Goal: Task Accomplishment & Management: Complete application form

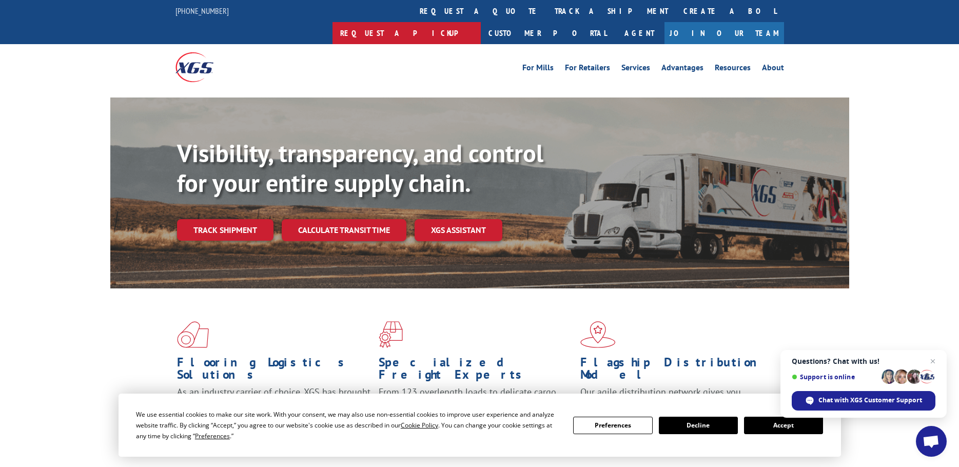
click at [481, 22] on link "Request a pickup" at bounding box center [407, 33] width 148 height 22
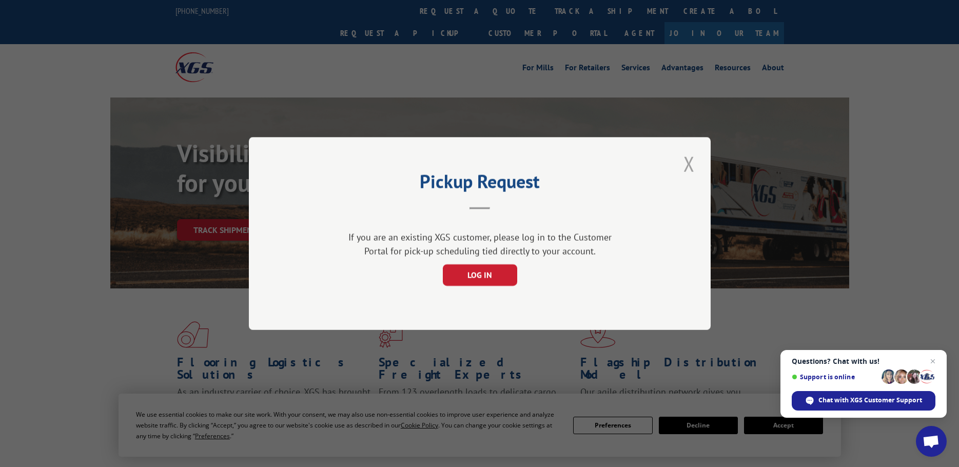
click at [688, 169] on button "Close modal" at bounding box center [689, 164] width 17 height 28
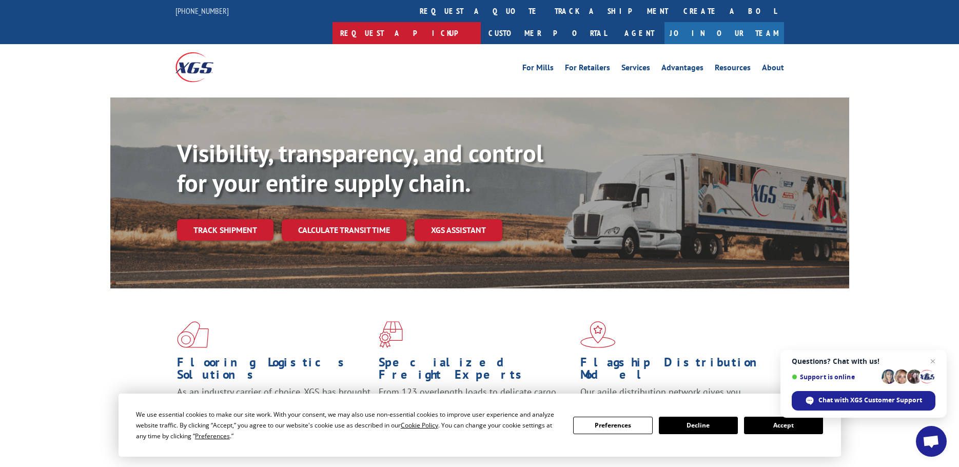
click at [481, 22] on link "Request a pickup" at bounding box center [407, 33] width 148 height 22
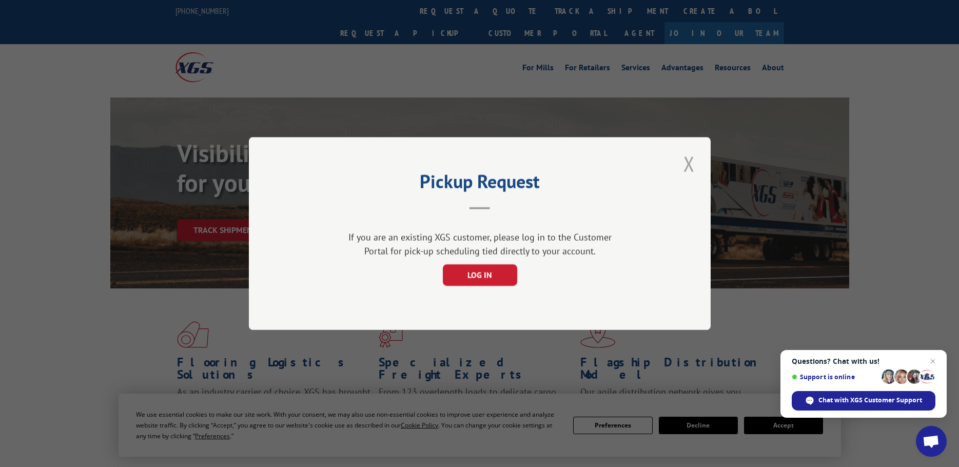
click at [684, 164] on button "Close modal" at bounding box center [689, 164] width 17 height 28
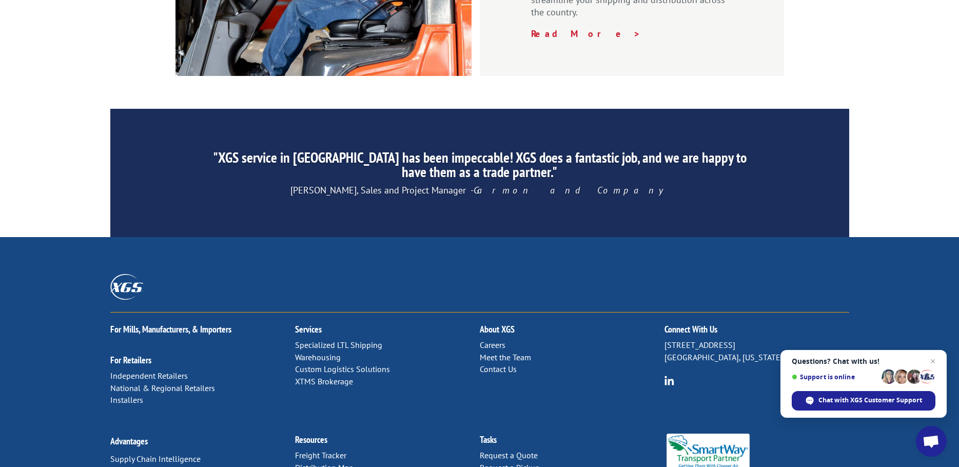
scroll to position [1564, 0]
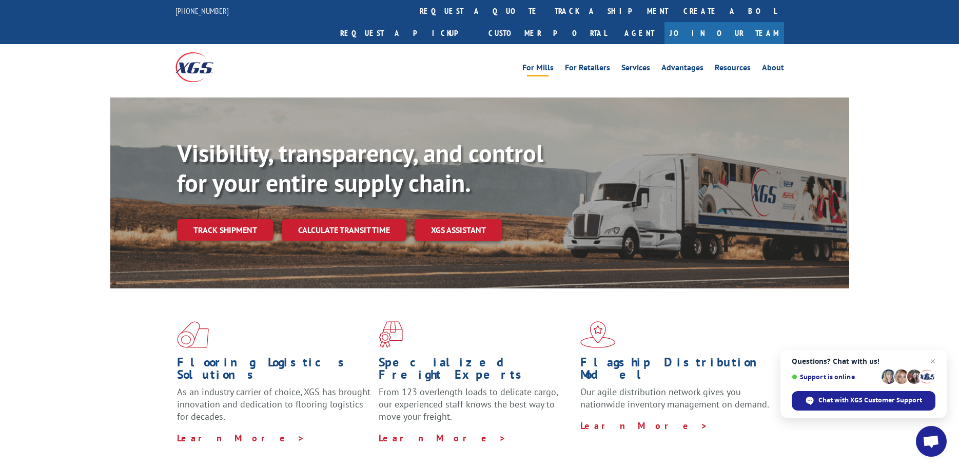
click at [546, 64] on link "For Mills" at bounding box center [537, 69] width 31 height 11
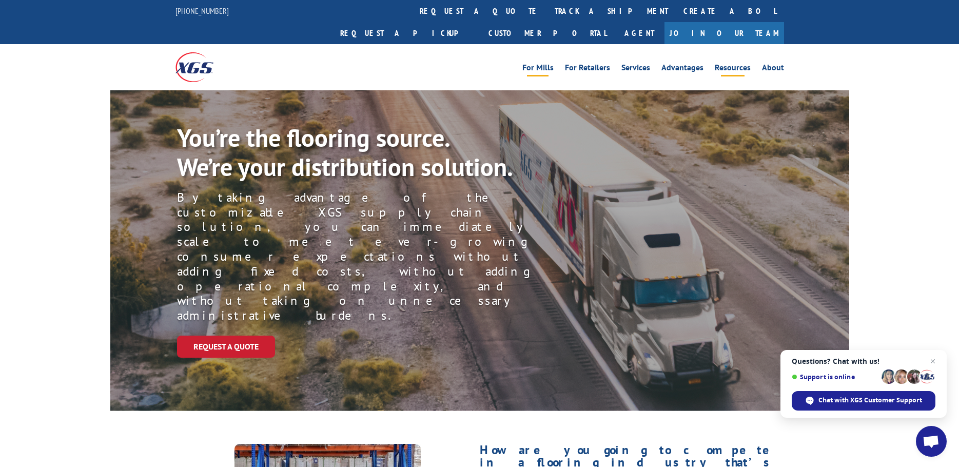
click at [729, 64] on link "Resources" at bounding box center [733, 69] width 36 height 11
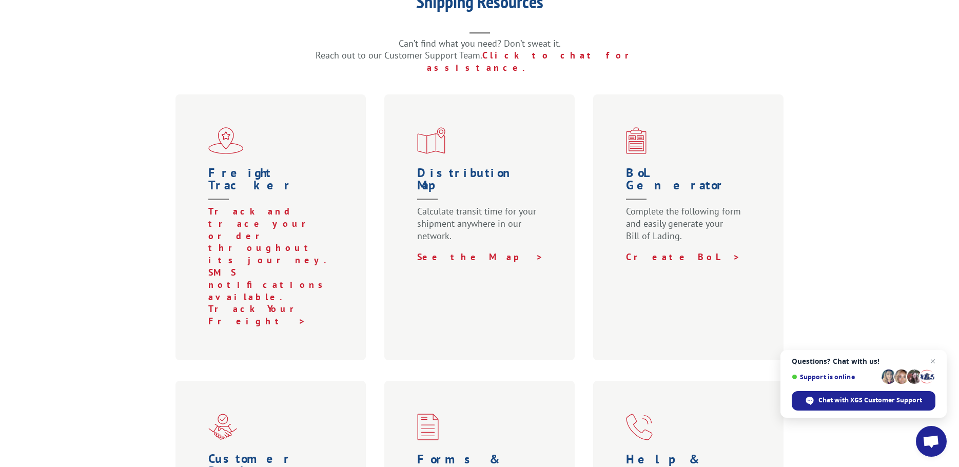
scroll to position [308, 0]
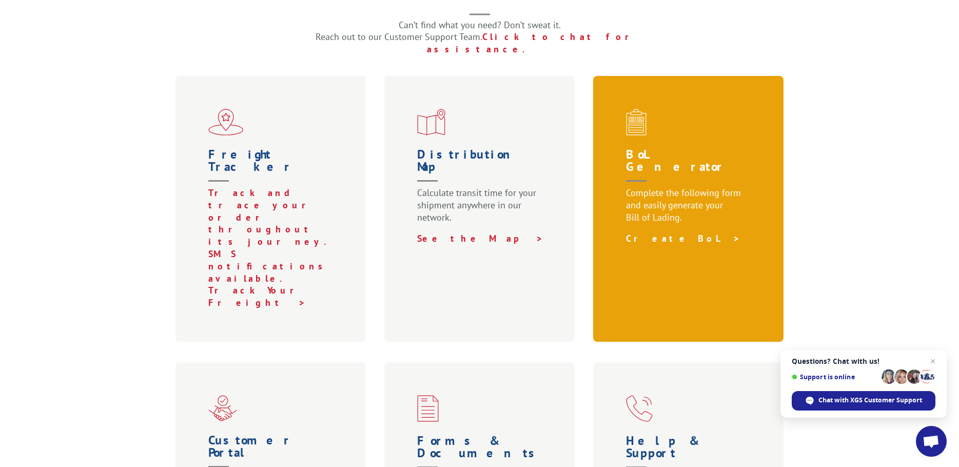
click at [653, 232] on link "Create BoL >" at bounding box center [683, 238] width 114 height 12
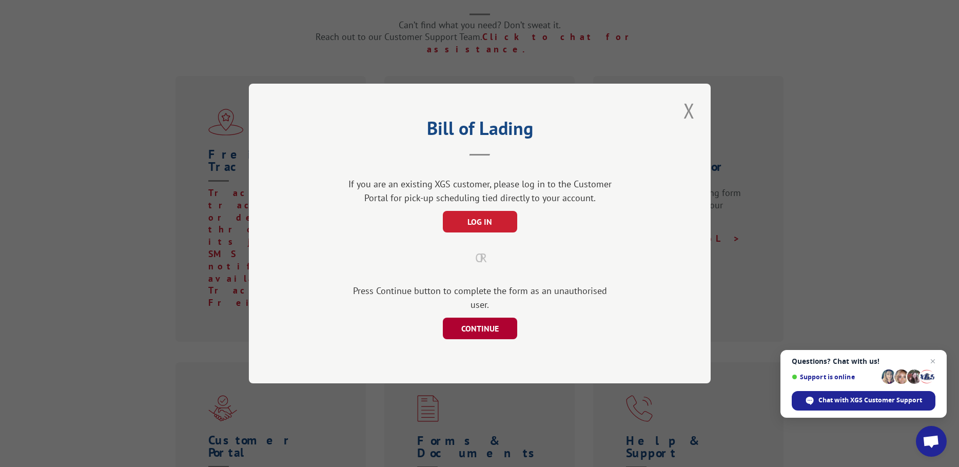
click at [485, 318] on button "CONTINUE" at bounding box center [479, 329] width 74 height 22
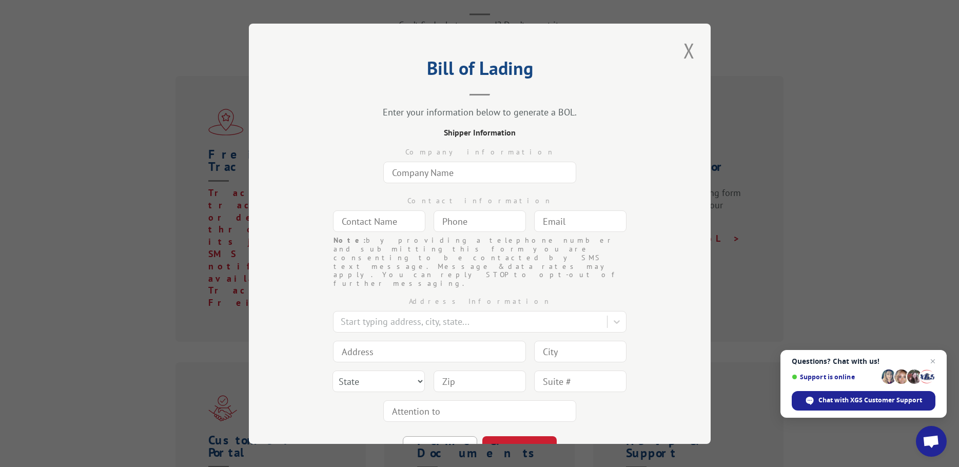
click at [432, 176] on input "text" at bounding box center [479, 173] width 193 height 22
type input "j"
type input "Joy Carpets"
type input "Dawn Shepard"
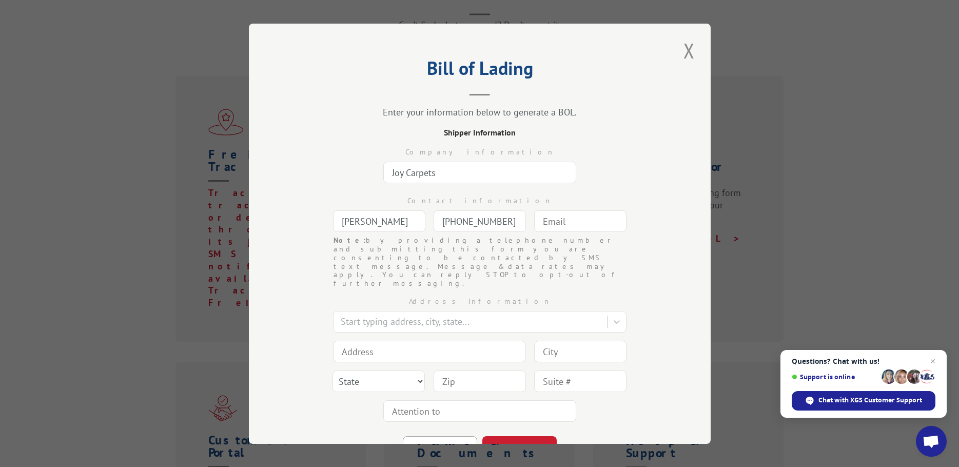
type input "(800) 645-2787"
click at [369, 313] on div "Start typing address, city, state..." at bounding box center [472, 322] width 272 height 18
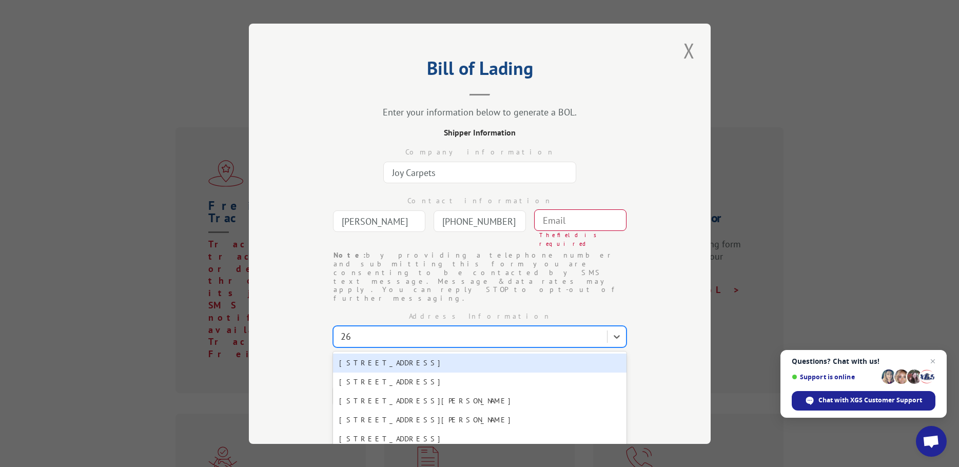
type input "2"
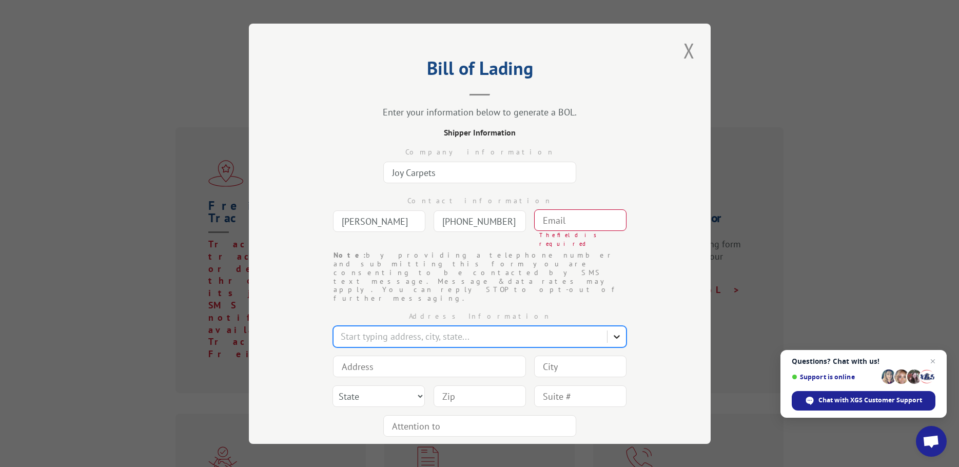
click at [614, 335] on icon at bounding box center [617, 337] width 6 height 4
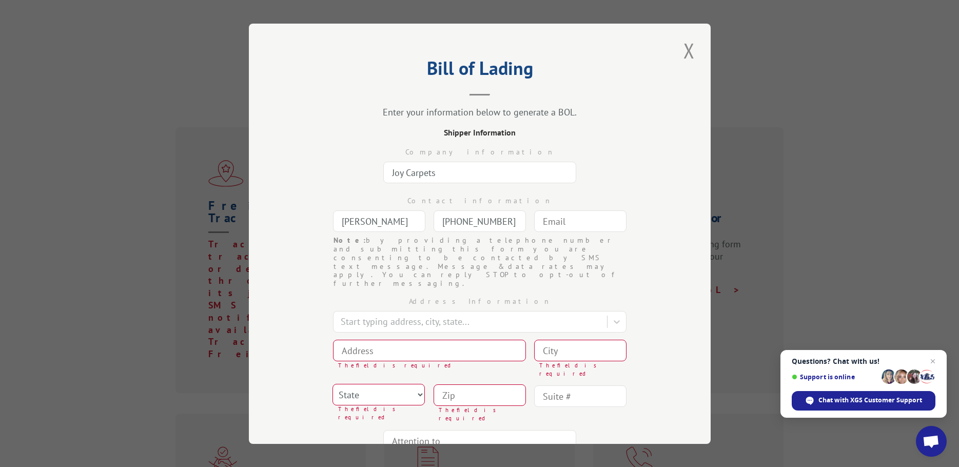
click at [402, 339] on input at bounding box center [429, 350] width 193 height 22
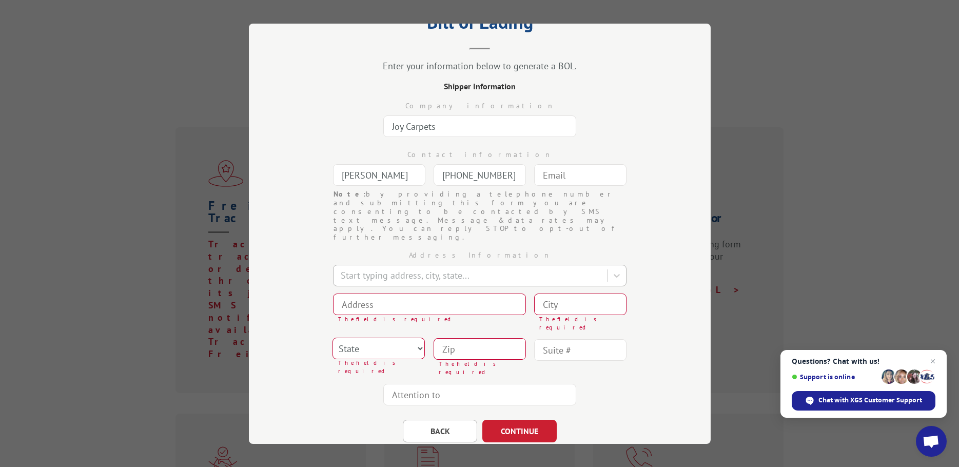
click at [350, 268] on div at bounding box center [471, 275] width 261 height 14
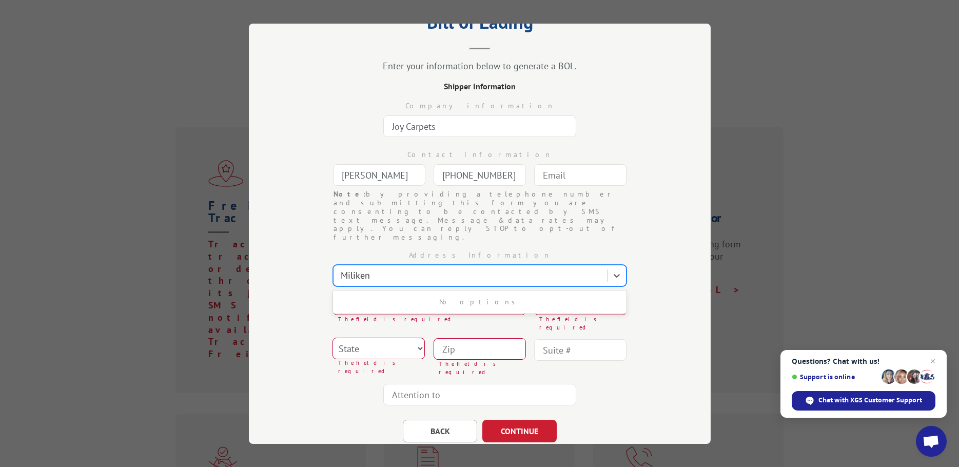
type input "Miliken"
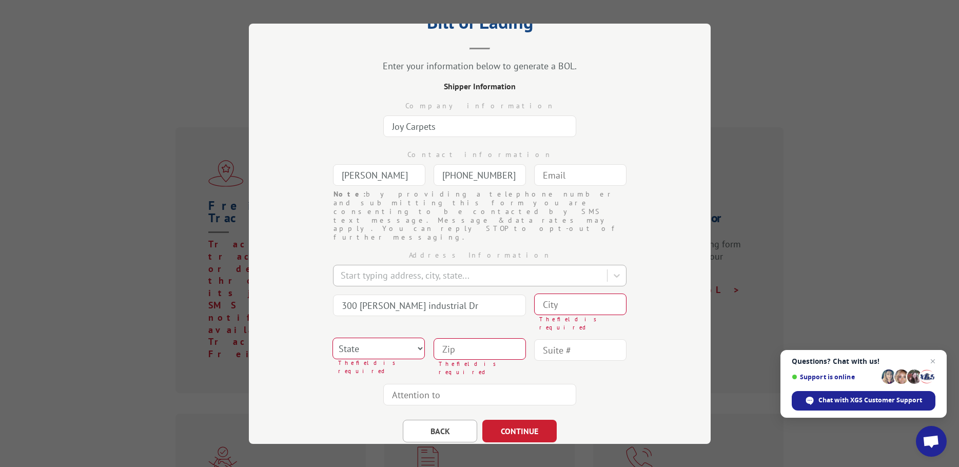
type input "300 Lukken industrial Dr"
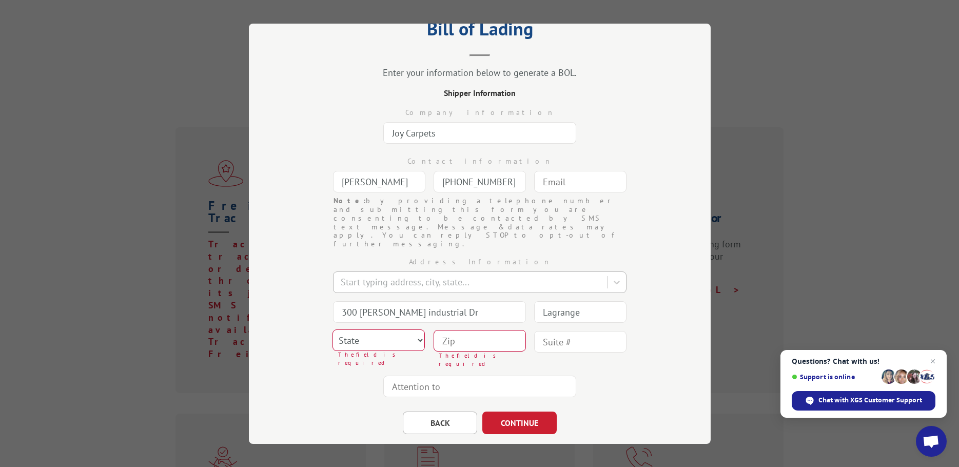
type input "Lagrange"
click at [412, 329] on select "State Alabama Alaska Arizona Arkansas California Colorado Connecticut Delaware …" at bounding box center [379, 340] width 92 height 22
select select "GA"
click at [333, 329] on select "State Alabama Alaska Arizona Arkansas California Colorado Connecticut Delaware …" at bounding box center [379, 340] width 92 height 22
click at [481, 329] on input at bounding box center [480, 340] width 92 height 22
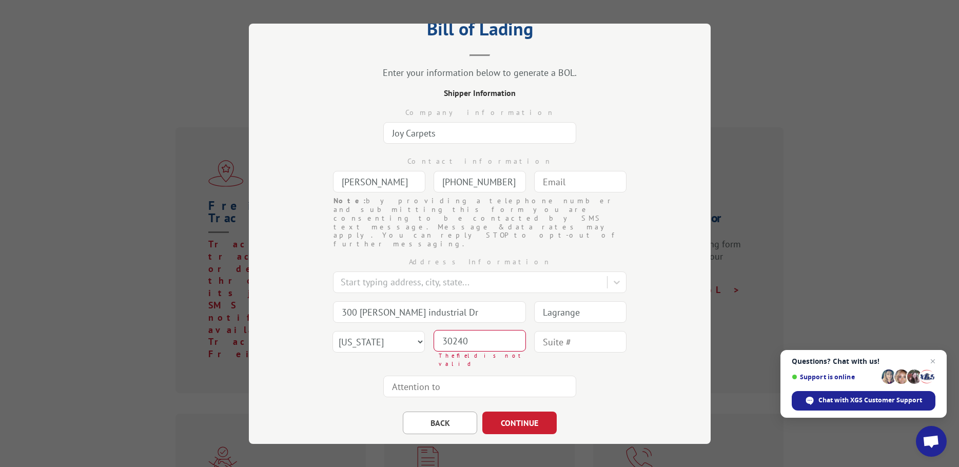
scroll to position [33, 0]
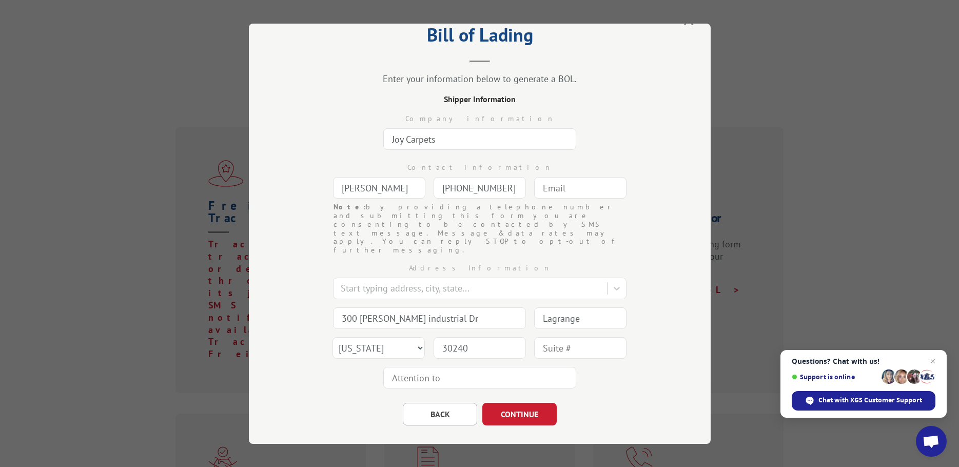
type input "30240"
click at [518, 402] on button "CONTINUE" at bounding box center [519, 413] width 74 height 23
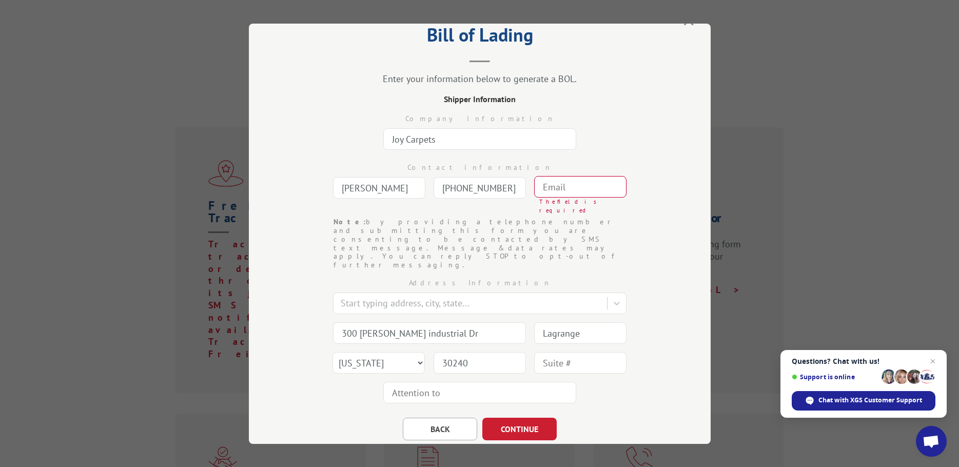
click at [564, 187] on input "text" at bounding box center [580, 187] width 92 height 22
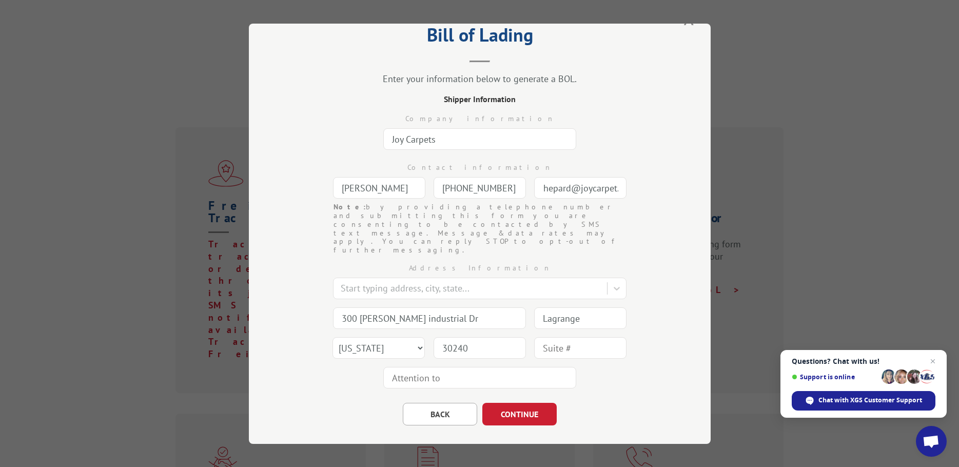
scroll to position [0, 25]
type input "dshepard@joycarpet.com"
click at [526, 402] on button "CONTINUE" at bounding box center [519, 413] width 74 height 23
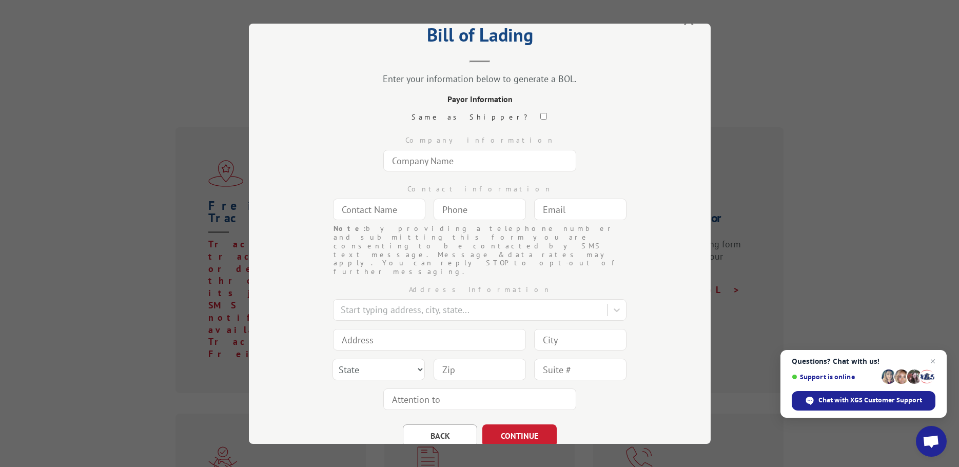
click at [454, 161] on input "text" at bounding box center [479, 161] width 193 height 22
type input "Becker's School Supplies"
type input "Bill Pfender"
type input "(856) 792-9292"
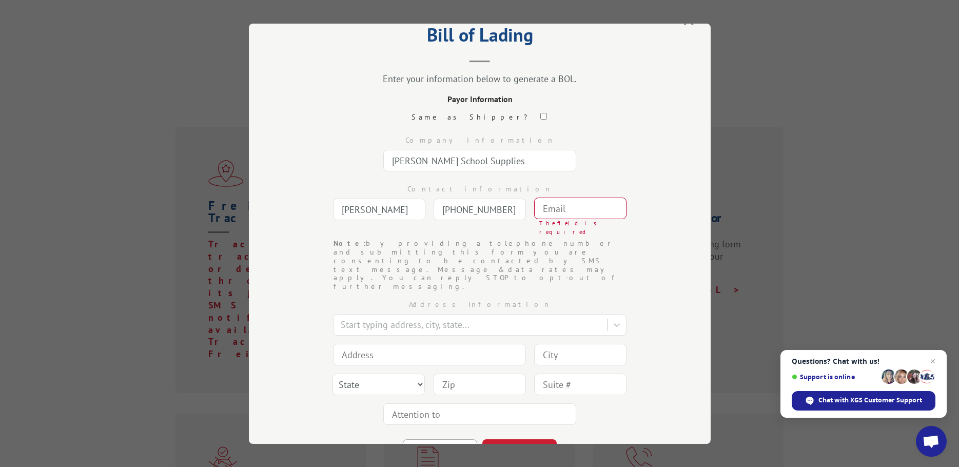
click at [549, 207] on input "text" at bounding box center [580, 209] width 92 height 22
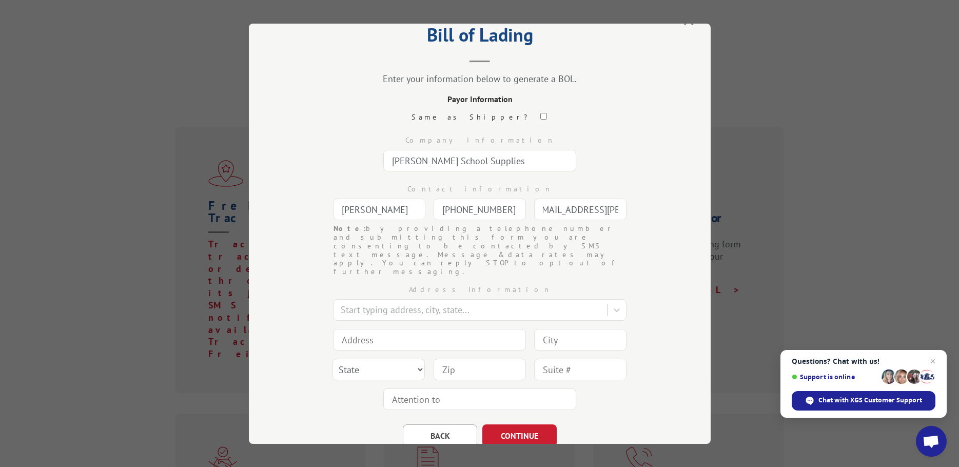
scroll to position [0, 21]
type input "bill.pfender@cjbinc.com"
type input "`"
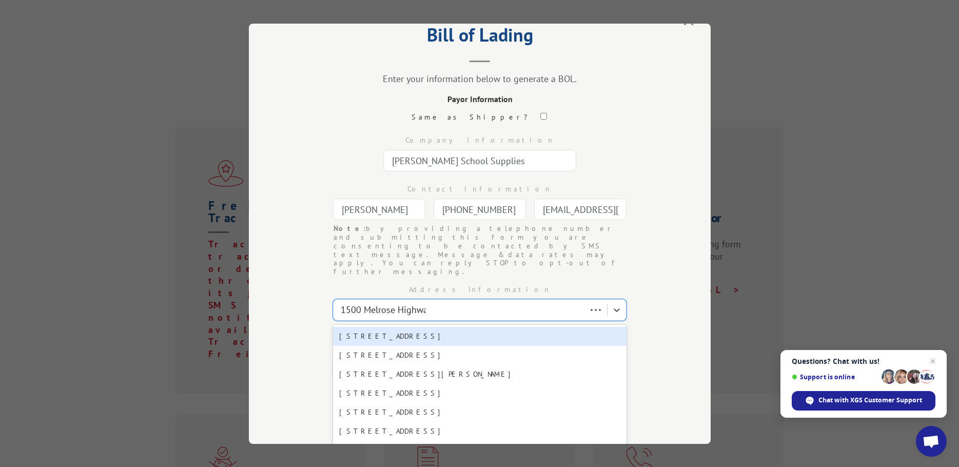
type input "1500 Melrose Highway"
type input "1500 Melrose Hwy"
type input "Pennsauken"
select select "NJ"
type input "08110"
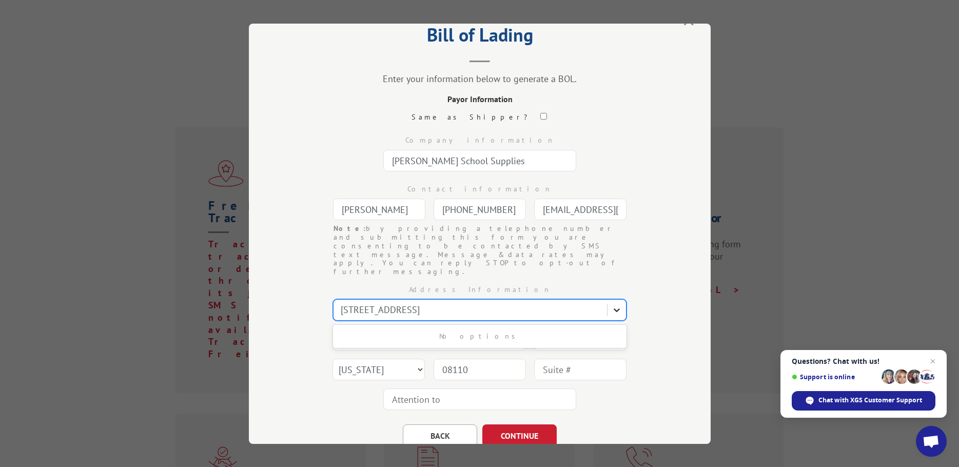
click at [614, 304] on icon at bounding box center [617, 309] width 10 height 10
click at [579, 303] on div at bounding box center [471, 310] width 261 height 14
click at [608, 300] on div at bounding box center [617, 309] width 18 height 18
click at [550, 326] on div "No options" at bounding box center [480, 335] width 294 height 19
click at [502, 326] on div "No options" at bounding box center [480, 335] width 294 height 19
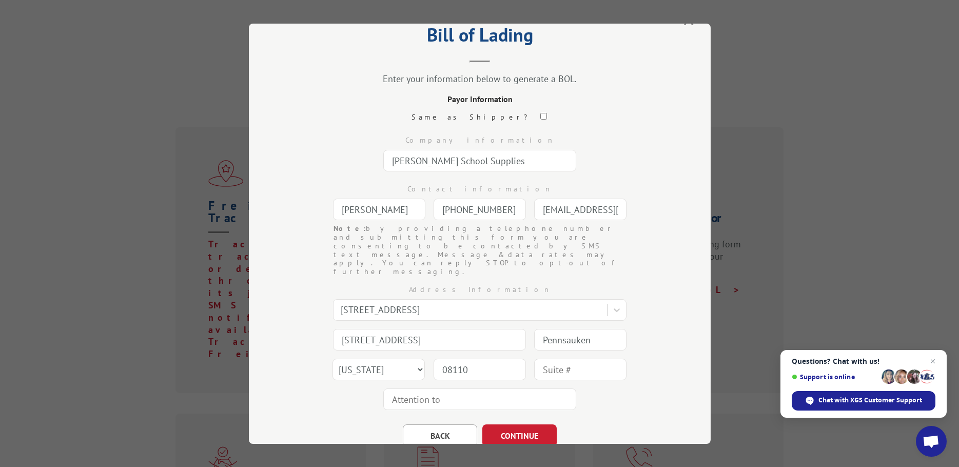
click at [589, 244] on div "Note: by providing a telephone number and submitting this form you are consenti…" at bounding box center [480, 250] width 293 height 52
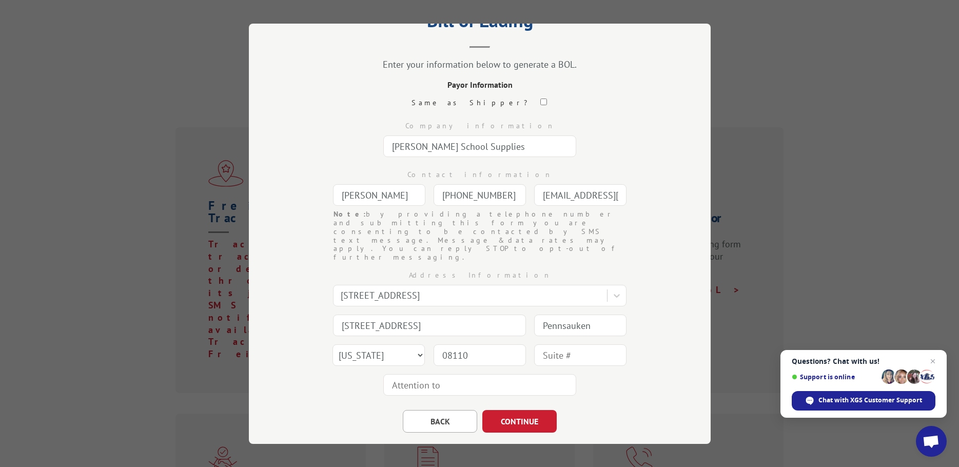
scroll to position [55, 0]
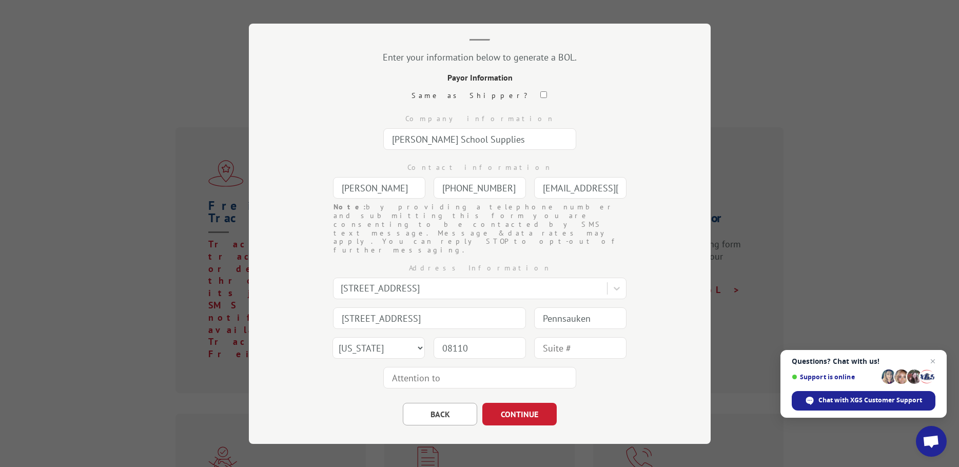
click at [461, 366] on input "text" at bounding box center [479, 377] width 193 height 22
click at [595, 392] on div "BACK CONTINUE" at bounding box center [479, 408] width 359 height 33
click at [528, 402] on button "CONTINUE" at bounding box center [519, 413] width 74 height 23
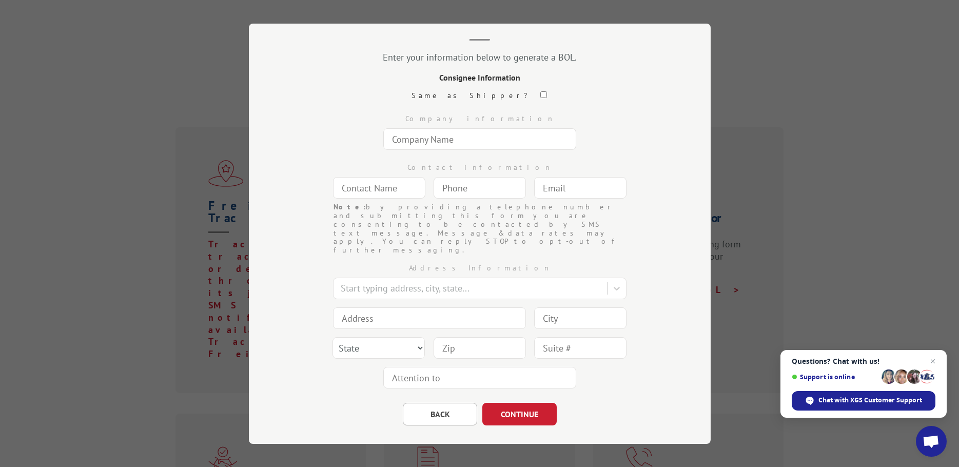
click at [443, 141] on input "text" at bounding box center [479, 139] width 193 height 22
type input "Becker's School Supplies"
type input "Steven Smuszkiewicz"
type input "steve.smuszkiewicz@cjbinc.com"
type input "PENNSAUKEN"
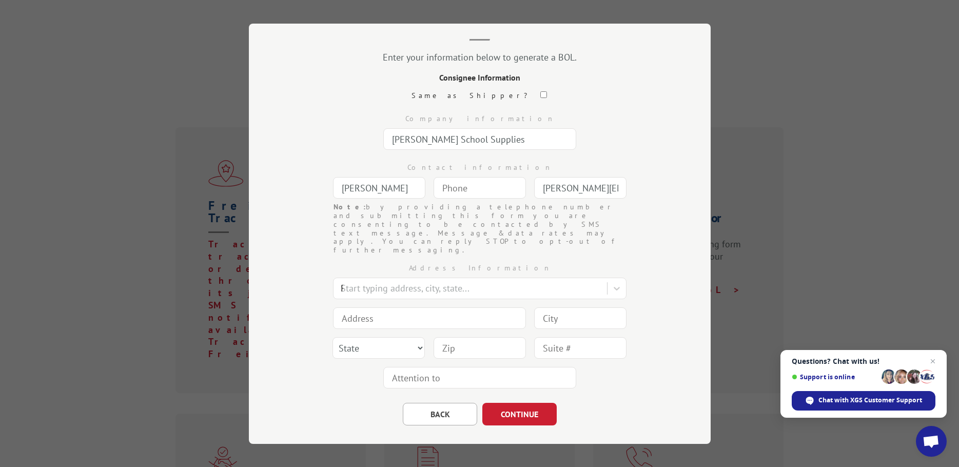
type input "1500 MELROSE HWY"
type input "PENNSAUKEN"
select select "NJ"
type input "08110-1410"
click at [400, 188] on input "Steven Smuszkiewicz" at bounding box center [379, 188] width 92 height 22
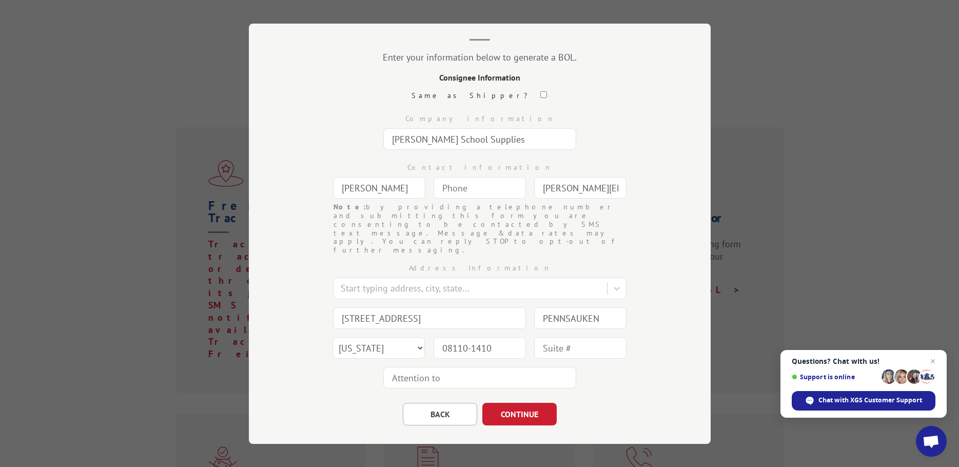
scroll to position [0, 8]
drag, startPoint x: 458, startPoint y: 184, endPoint x: 515, endPoint y: 180, distance: 56.6
click at [515, 180] on div "Contact information Steven Smuszkiewicz Note: by providing a telephone number a…" at bounding box center [479, 178] width 359 height 49
type input "S"
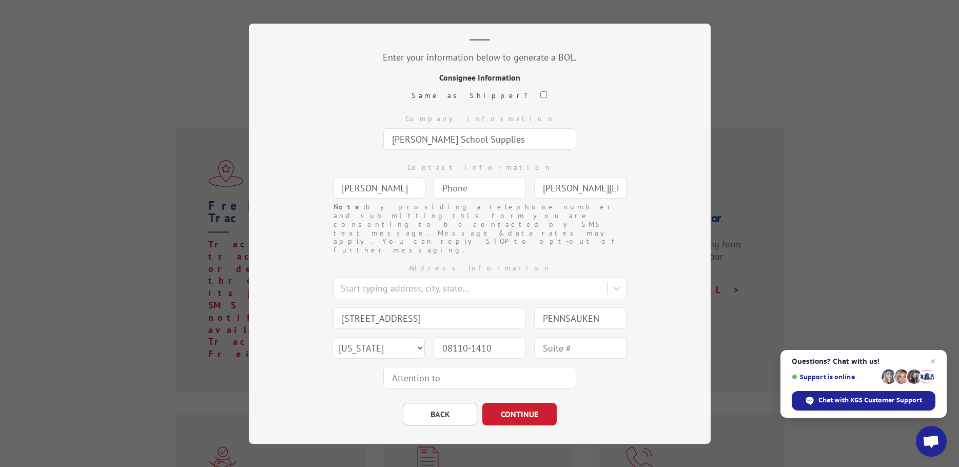
type input "Steven Smuszkiewicz"
type input "PENNSAUKEN"
type input "(___) ___-____"
click at [444, 191] on input "(___) ___-____" at bounding box center [480, 188] width 92 height 22
type input "(215) 589-2082"
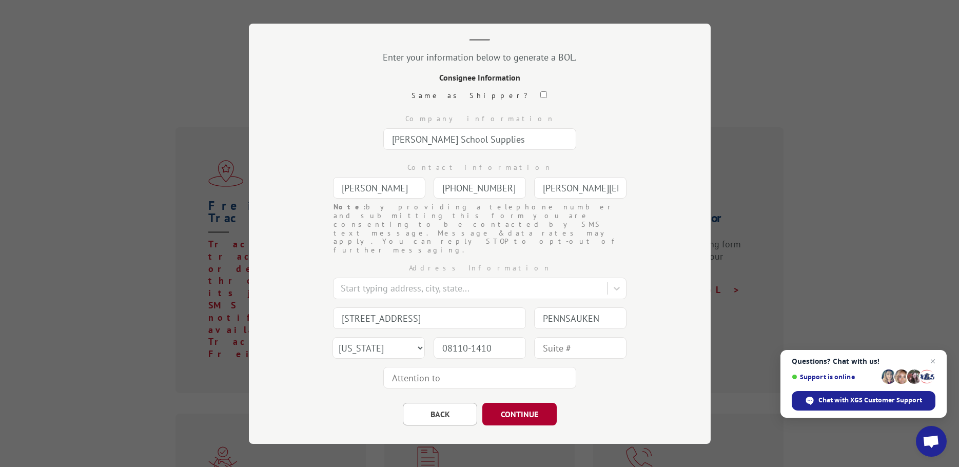
click at [515, 402] on button "CONTINUE" at bounding box center [519, 413] width 74 height 23
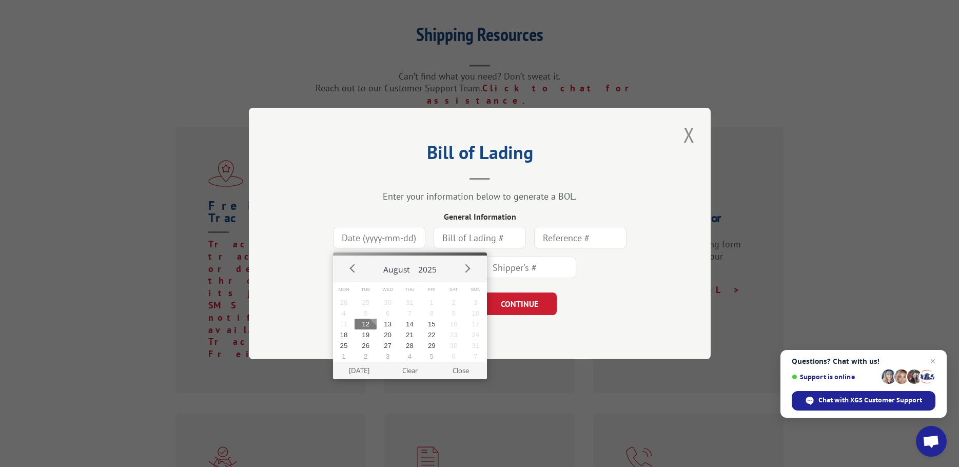
click at [377, 238] on input at bounding box center [379, 238] width 92 height 22
click at [366, 326] on button "12" at bounding box center [366, 324] width 22 height 11
type input "2025-08-12"
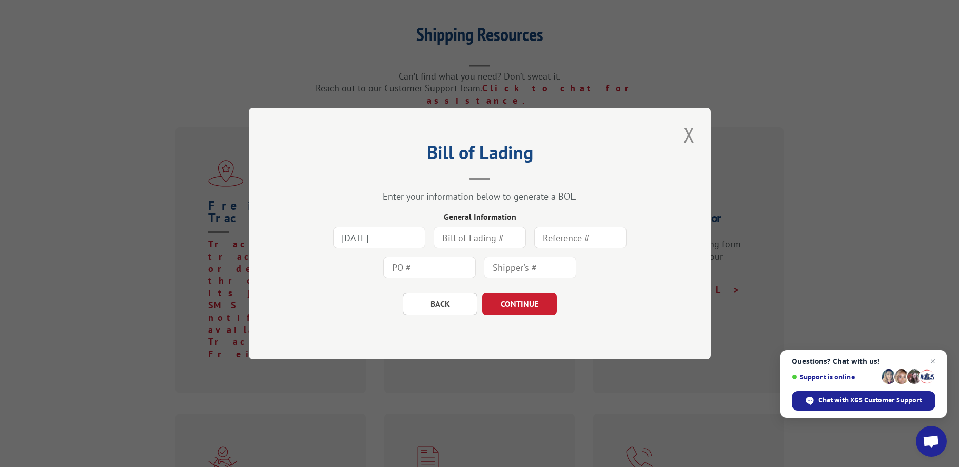
click at [558, 238] on input "text" at bounding box center [580, 238] width 92 height 22
type input "PO# 0404058"
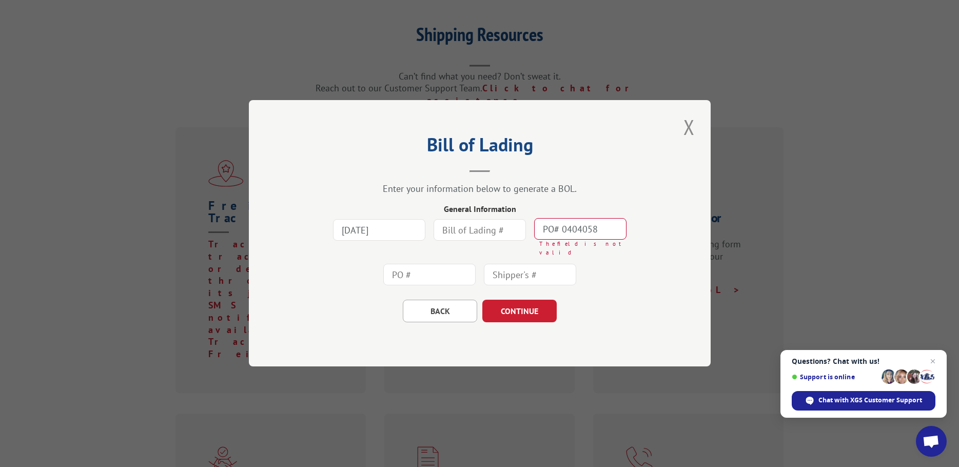
click at [605, 232] on input "PO# 0404058" at bounding box center [580, 230] width 92 height 22
drag, startPoint x: 595, startPoint y: 232, endPoint x: 496, endPoint y: 230, distance: 99.6
click at [497, 232] on div "2025-08-12 PO# 0404058 The field is not valid" at bounding box center [479, 253] width 359 height 74
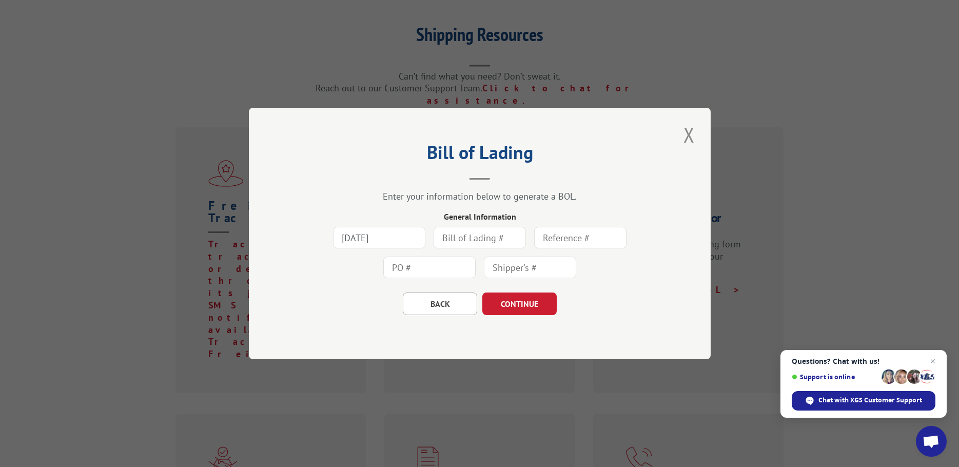
click at [428, 269] on input "text" at bounding box center [429, 268] width 92 height 22
type input "0404058"
click at [522, 307] on button "CONTINUE" at bounding box center [519, 304] width 74 height 23
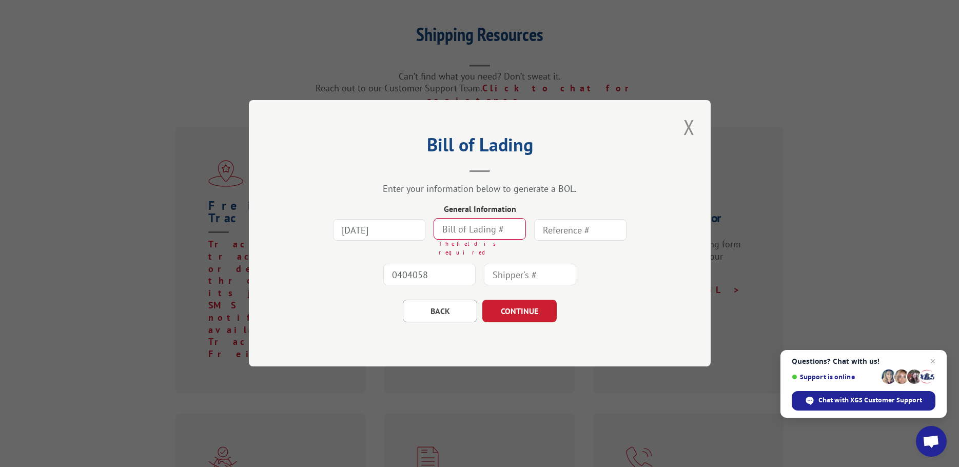
click at [463, 231] on input "text" at bounding box center [480, 230] width 92 height 22
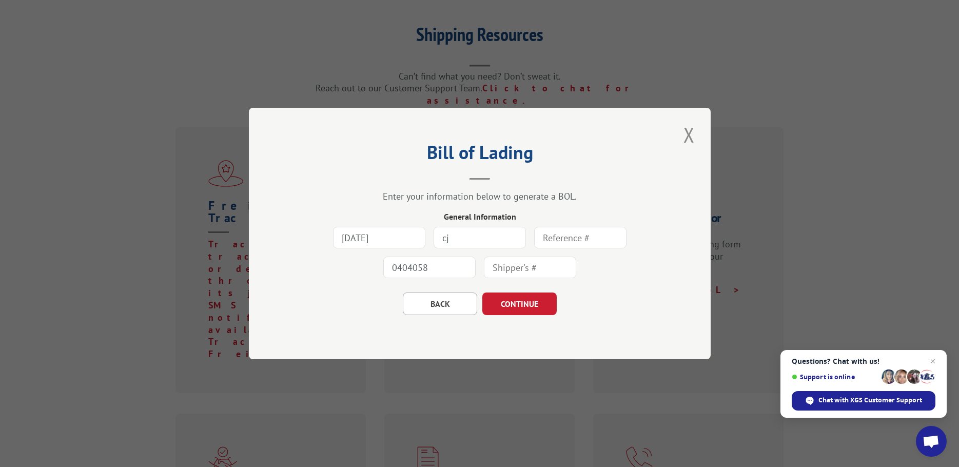
type input "c"
type input "C"
drag, startPoint x: 475, startPoint y: 241, endPoint x: 421, endPoint y: 238, distance: 53.5
click at [421, 238] on div "2025-08-12 djdk 0404058" at bounding box center [479, 253] width 359 height 60
type input "s"
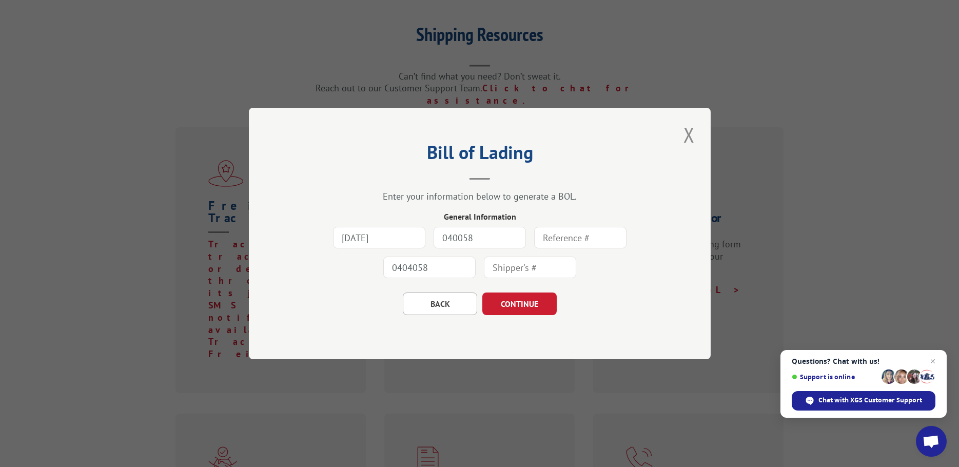
click at [456, 238] on input "040058" at bounding box center [480, 238] width 92 height 22
type input "0404058"
click at [523, 304] on button "CONTINUE" at bounding box center [519, 304] width 74 height 23
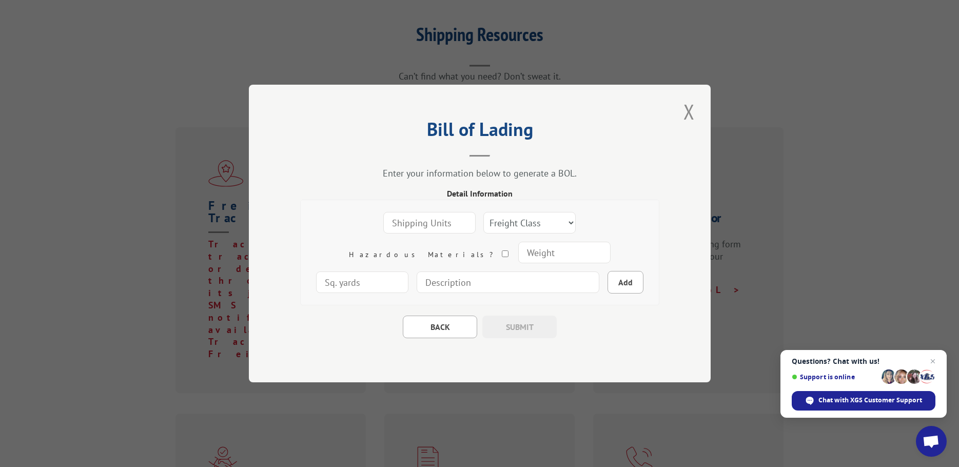
click at [400, 224] on input "number" at bounding box center [429, 223] width 92 height 22
type input "1"
click at [421, 220] on input "1" at bounding box center [429, 223] width 92 height 22
type input "22"
select select "125"
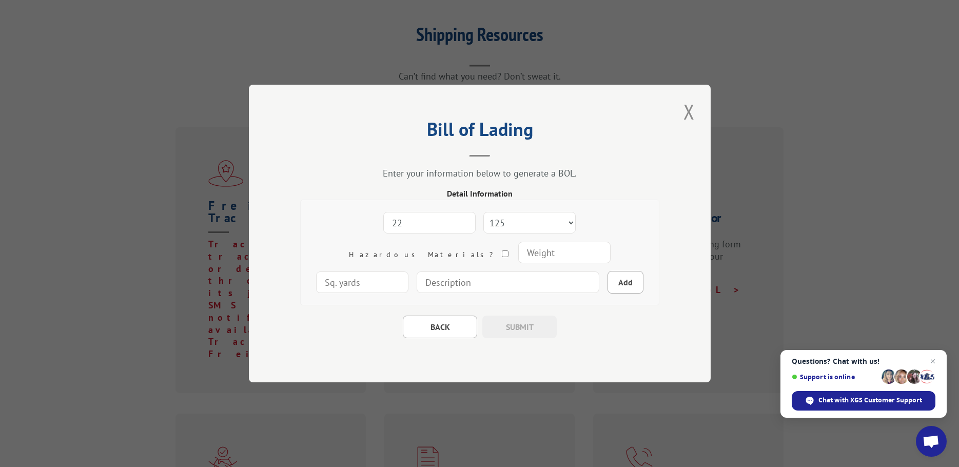
click at [518, 255] on input "number" at bounding box center [564, 253] width 92 height 22
type input "286"
click at [409, 272] on input "number" at bounding box center [362, 283] width 92 height 22
type input "184"
type input "carpets"
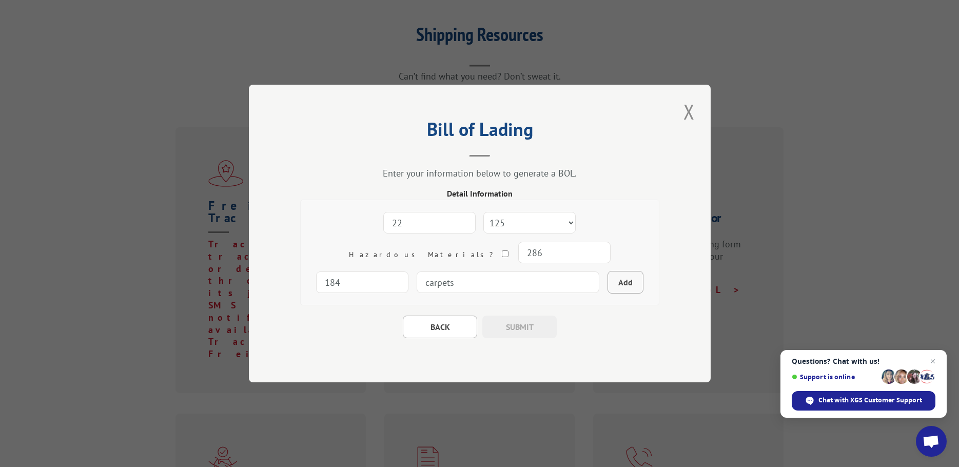
click at [608, 283] on button "Add" at bounding box center [626, 282] width 36 height 23
select select
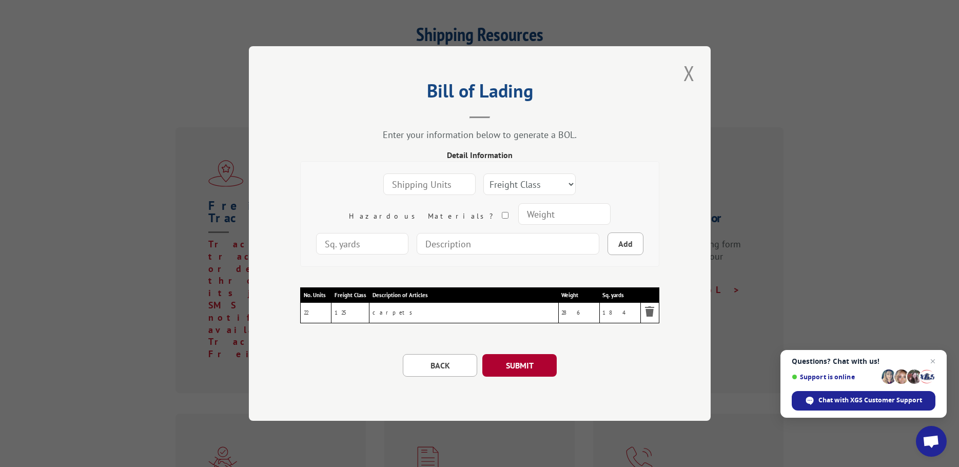
click at [519, 363] on button "SUBMIT" at bounding box center [519, 365] width 74 height 23
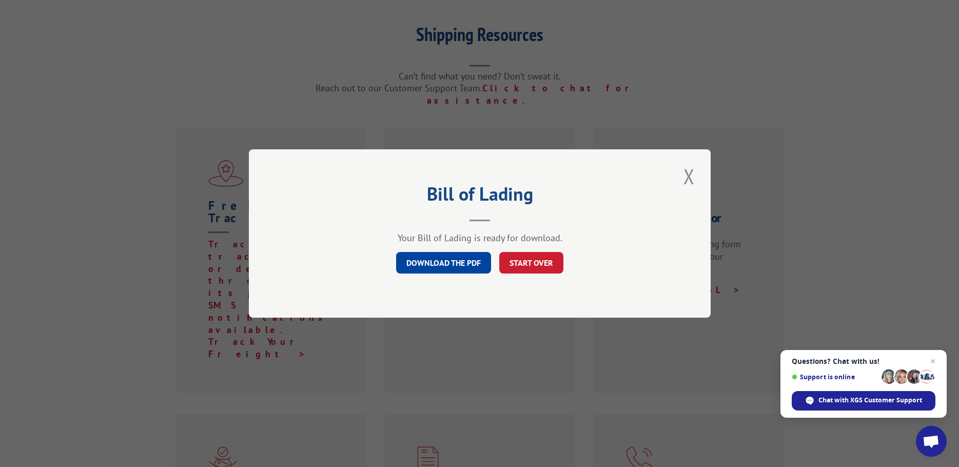
click at [468, 262] on link "DOWNLOAD THE PDF" at bounding box center [443, 263] width 95 height 22
click at [690, 176] on button "Close modal" at bounding box center [689, 176] width 17 height 28
